Goal: Task Accomplishment & Management: Complete application form

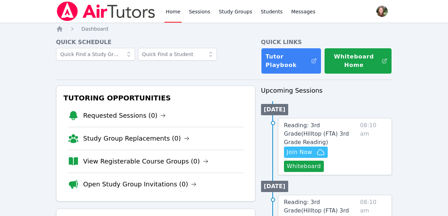
scroll to position [23, 0]
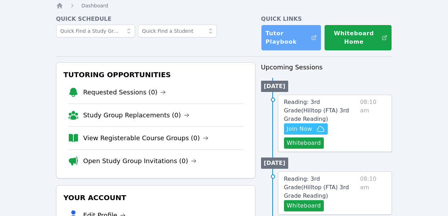
click at [316, 36] on icon at bounding box center [313, 37] width 5 height 5
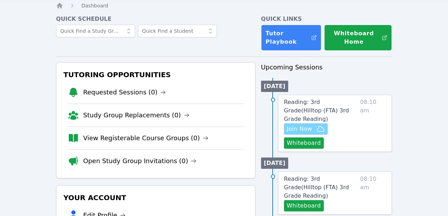
click at [301, 125] on span "Join Now" at bounding box center [299, 129] width 25 height 8
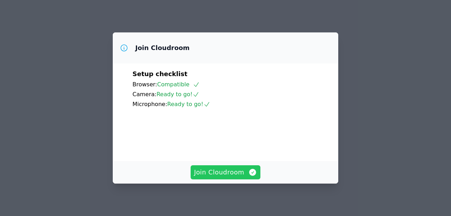
click at [225, 174] on span "Join Cloudroom" at bounding box center [225, 172] width 63 height 10
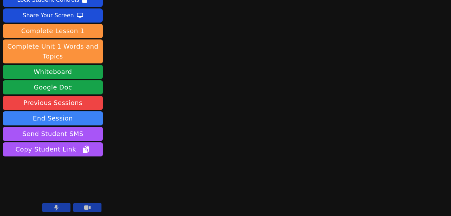
scroll to position [53, 0]
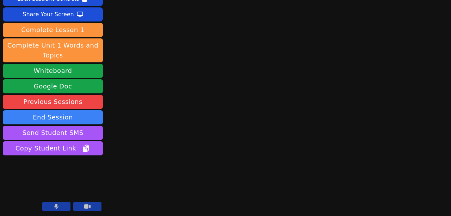
click at [77, 208] on button at bounding box center [87, 206] width 28 height 8
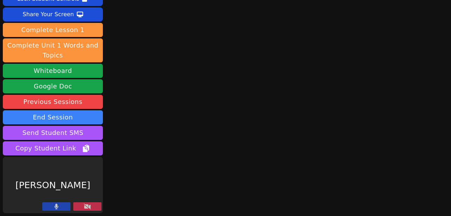
click at [66, 208] on button at bounding box center [56, 206] width 28 height 8
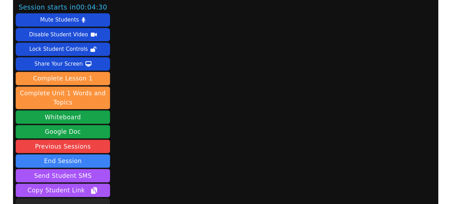
scroll to position [0, 0]
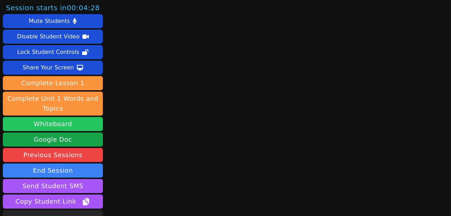
click at [75, 119] on button "Whiteboard" at bounding box center [53, 124] width 100 height 14
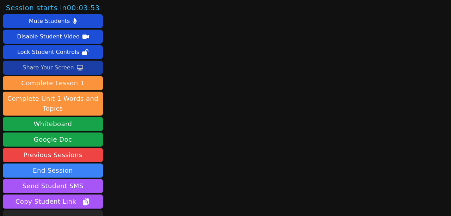
click at [63, 67] on div "Share Your Screen" at bounding box center [48, 67] width 51 height 11
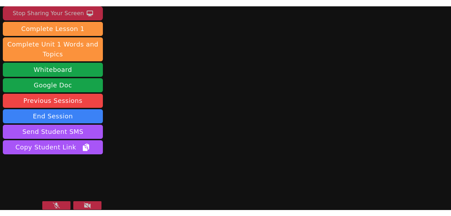
scroll to position [66, 0]
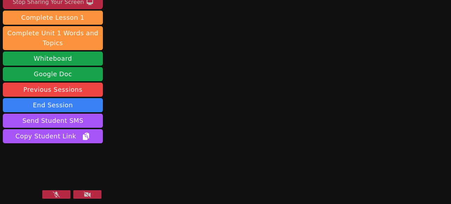
drag, startPoint x: 74, startPoint y: 159, endPoint x: 65, endPoint y: 159, distance: 9.2
click at [65, 159] on video at bounding box center [53, 173] width 100 height 56
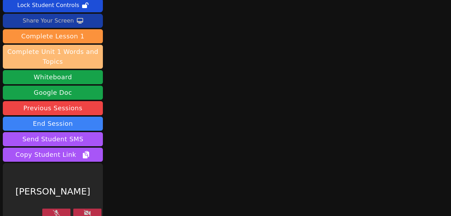
scroll to position [53, 0]
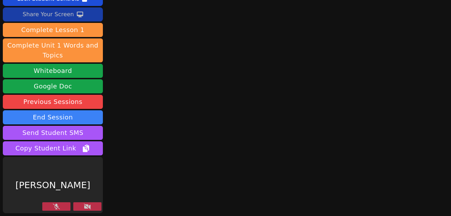
click at [62, 201] on div "[PERSON_NAME]" at bounding box center [53, 185] width 100 height 56
click at [63, 206] on button at bounding box center [56, 206] width 28 height 8
click at [87, 207] on icon at bounding box center [87, 207] width 7 height 6
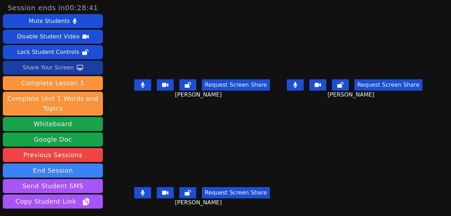
scroll to position [3, 0]
click at [448, 141] on div "Session ends in 00:28:39 Mute Students Disable Student Video Lock Student Contr…" at bounding box center [225, 108] width 451 height 216
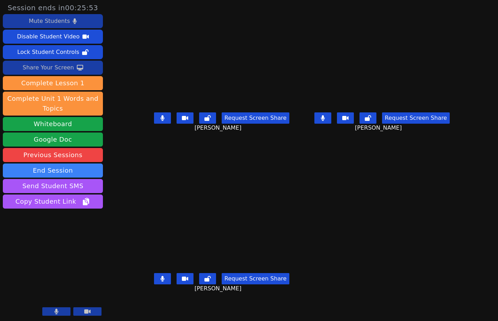
scroll to position [0, 0]
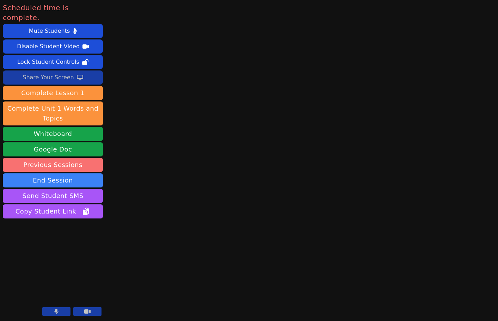
click at [44, 162] on link "Previous Sessions" at bounding box center [53, 165] width 100 height 14
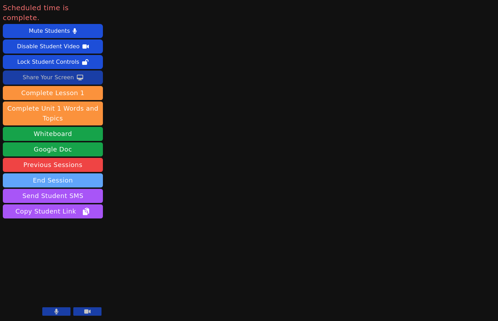
click at [62, 173] on button "End Session" at bounding box center [53, 180] width 100 height 14
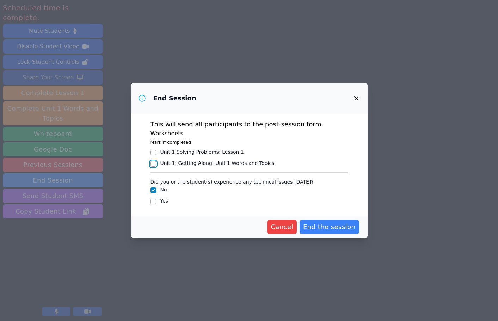
drag, startPoint x: 153, startPoint y: 164, endPoint x: 162, endPoint y: 174, distance: 13.7
click at [153, 164] on input "Unit 1: Getting Along : Unit 1 Words and Topics" at bounding box center [154, 164] width 6 height 6
checkbox input "true"
click at [154, 201] on input "Yes" at bounding box center [154, 202] width 6 height 6
checkbox input "true"
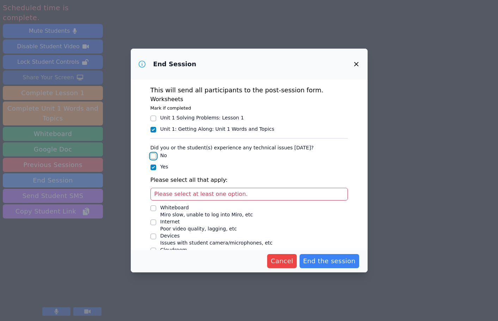
click at [152, 156] on input "No" at bounding box center [154, 156] width 6 height 6
checkbox input "true"
checkbox input "false"
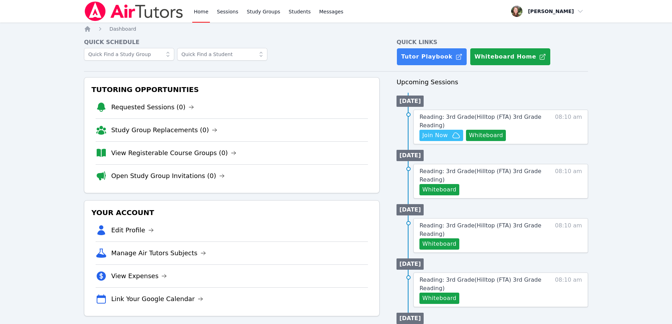
scroll to position [24, 0]
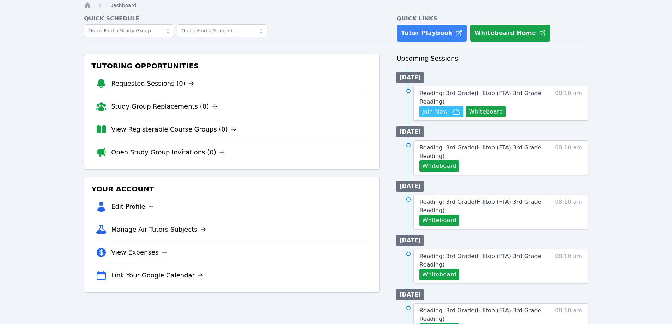
click at [490, 96] on span "Reading: 3rd Grade ( Hilltop (FTA) 3rd Grade Reading )" at bounding box center [480, 97] width 122 height 15
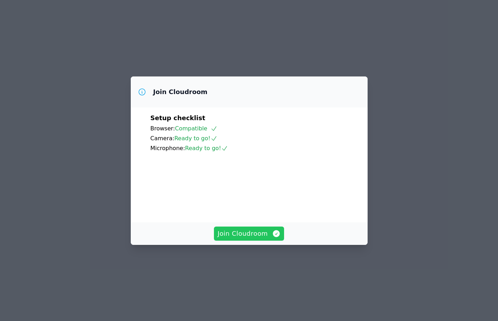
click at [254, 239] on span "Join Cloudroom" at bounding box center [249, 234] width 63 height 10
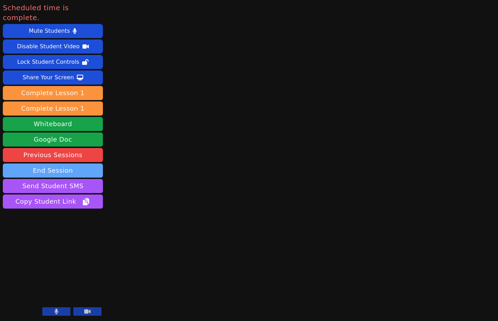
click at [61, 164] on button "End Session" at bounding box center [53, 171] width 100 height 14
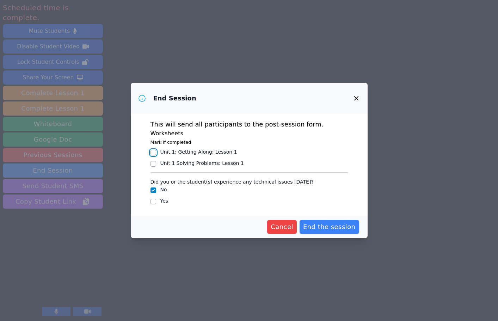
click at [154, 152] on input "Unit 1: Getting Along : Lesson 1" at bounding box center [154, 153] width 6 height 6
checkbox input "true"
click at [342, 227] on span "End the session" at bounding box center [329, 227] width 53 height 10
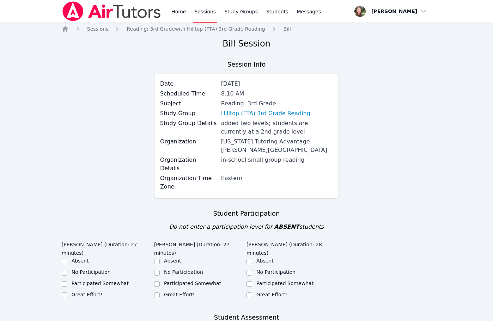
scroll to position [35, 0]
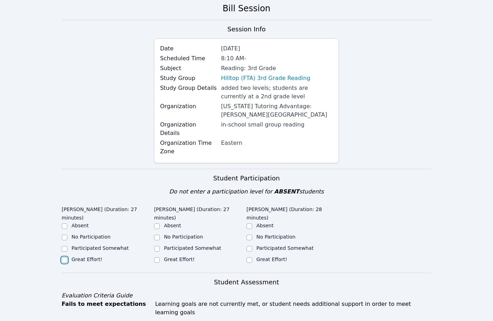
click at [65, 257] on input "Great Effort!" at bounding box center [65, 260] width 6 height 6
checkbox input "true"
click at [158, 257] on input "Great Effort!" at bounding box center [157, 260] width 6 height 6
checkbox input "true"
click at [251, 257] on input "Great Effort!" at bounding box center [249, 260] width 6 height 6
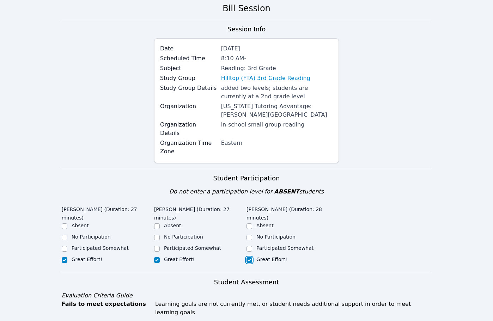
checkbox input "true"
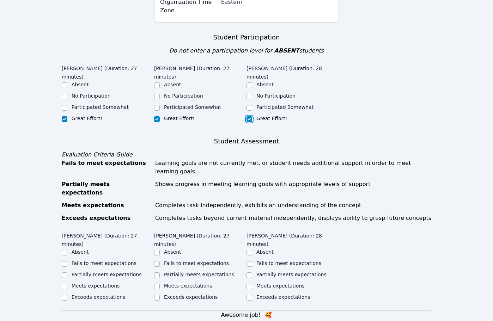
scroll to position [212, 0]
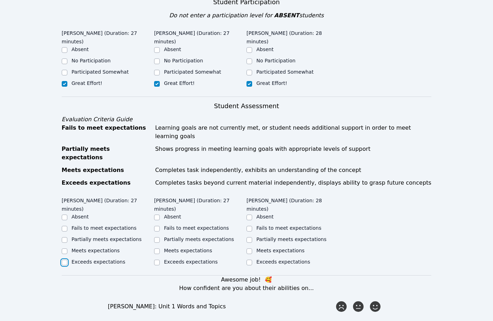
click at [65, 260] on input "Exceeds expectations" at bounding box center [65, 263] width 6 height 6
checkbox input "true"
click at [158, 260] on input "Exceeds expectations" at bounding box center [157, 263] width 6 height 6
checkbox input "true"
click at [251, 260] on input "Exceeds expectations" at bounding box center [249, 263] width 6 height 6
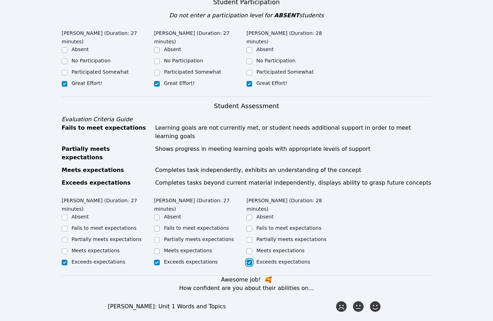
checkbox input "true"
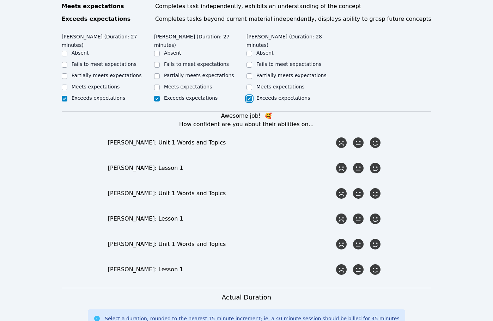
scroll to position [388, 0]
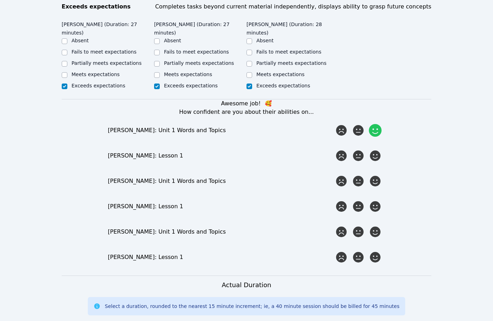
click at [373, 124] on icon at bounding box center [375, 130] width 13 height 13
click at [0, 0] on input "radio" at bounding box center [0, 0] width 0 height 0
click at [376, 149] on icon at bounding box center [375, 155] width 13 height 13
click at [0, 0] on input "radio" at bounding box center [0, 0] width 0 height 0
click at [372, 175] on icon at bounding box center [375, 181] width 13 height 13
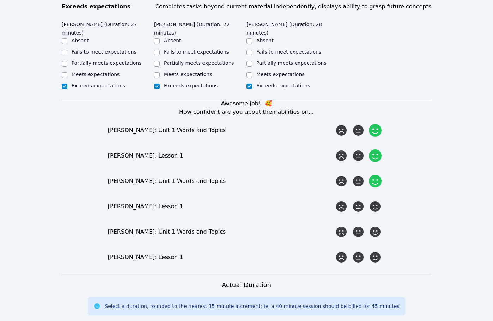
click at [0, 0] on input "radio" at bounding box center [0, 0] width 0 height 0
click at [371, 200] on icon at bounding box center [375, 206] width 13 height 13
click at [0, 0] on input "radio" at bounding box center [0, 0] width 0 height 0
click at [376, 226] on icon at bounding box center [375, 232] width 13 height 13
click at [0, 0] on input "radio" at bounding box center [0, 0] width 0 height 0
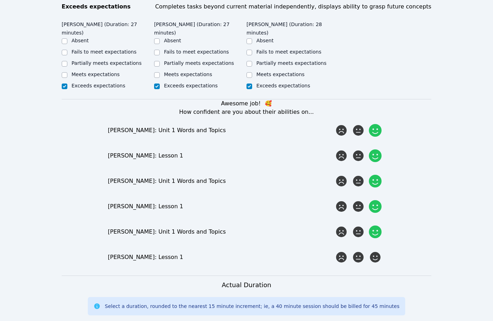
click at [376, 240] on form "Student Participation Do not enter a participation level for ABSENT students [P…" at bounding box center [247, 181] width 370 height 730
click at [376, 251] on icon at bounding box center [375, 257] width 13 height 13
click at [0, 0] on input "radio" at bounding box center [0, 0] width 0 height 0
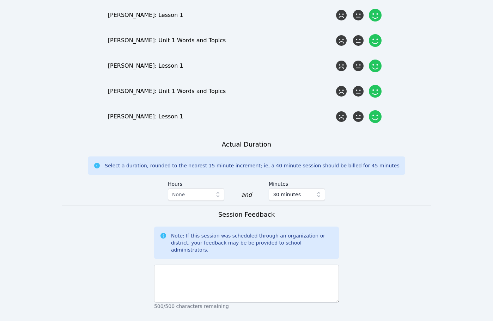
scroll to position [529, 0]
click at [319, 192] on icon "button" at bounding box center [318, 194] width 3 height 5
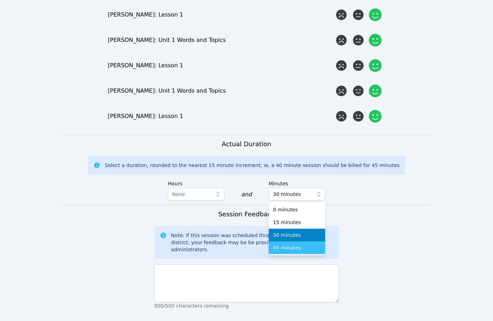
click at [292, 244] on span "45 minutes" at bounding box center [287, 247] width 28 height 7
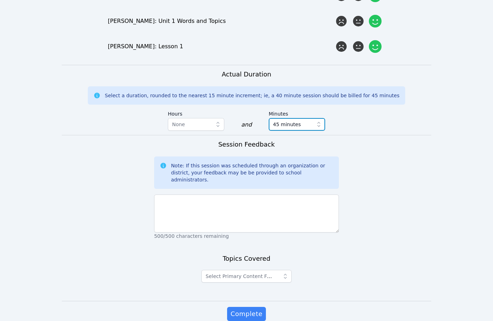
scroll to position [599, 0]
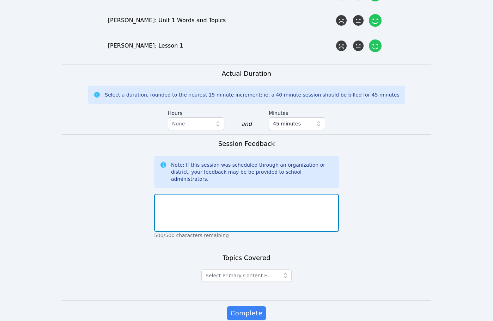
click at [196, 194] on textarea at bounding box center [246, 213] width 185 height 38
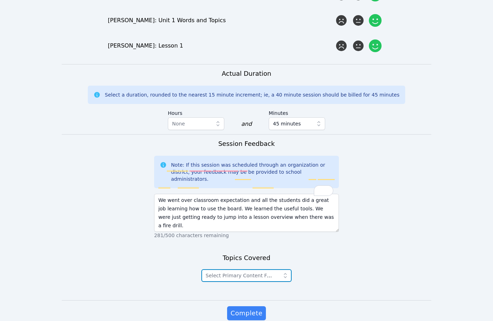
click at [287, 272] on icon "button" at bounding box center [285, 275] width 7 height 7
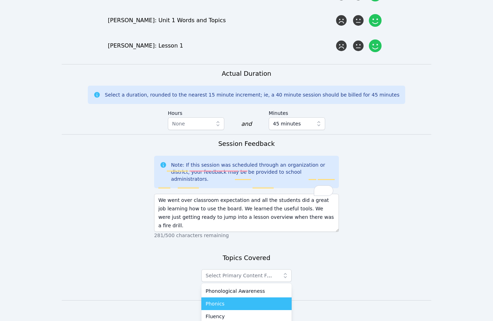
scroll to position [600, 0]
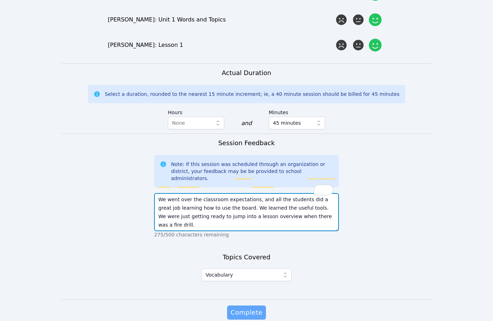
type textarea "We went over the classroom expectations, and all the students did a great job l…"
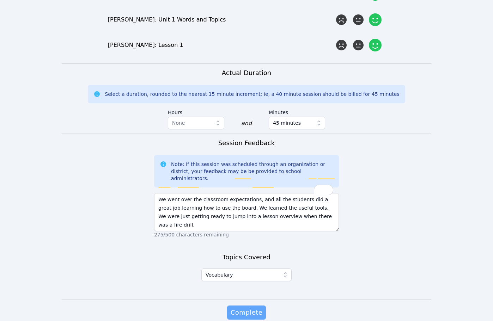
click at [243, 308] on span "Complete" at bounding box center [247, 313] width 32 height 10
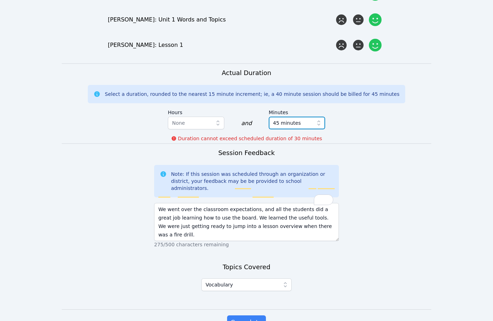
click at [317, 121] on icon "button" at bounding box center [318, 123] width 3 height 5
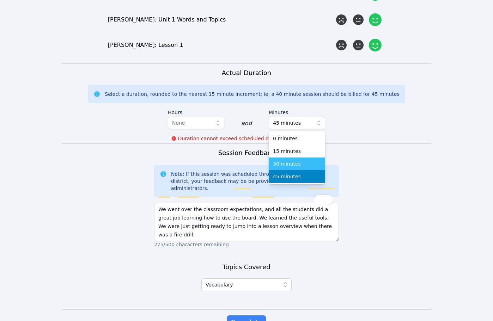
click at [292, 160] on span "30 minutes" at bounding box center [287, 163] width 28 height 7
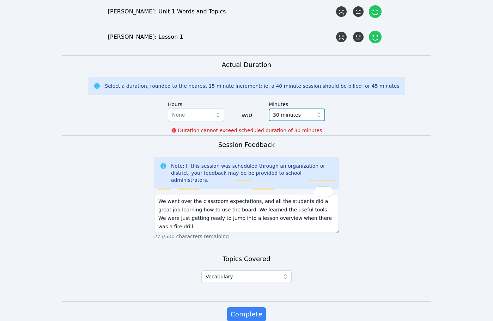
scroll to position [610, 0]
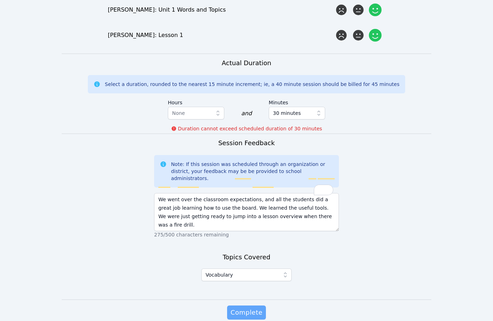
click at [248, 308] on span "Complete" at bounding box center [247, 313] width 32 height 10
